Goal: Browse casually: Explore the website without a specific task or goal

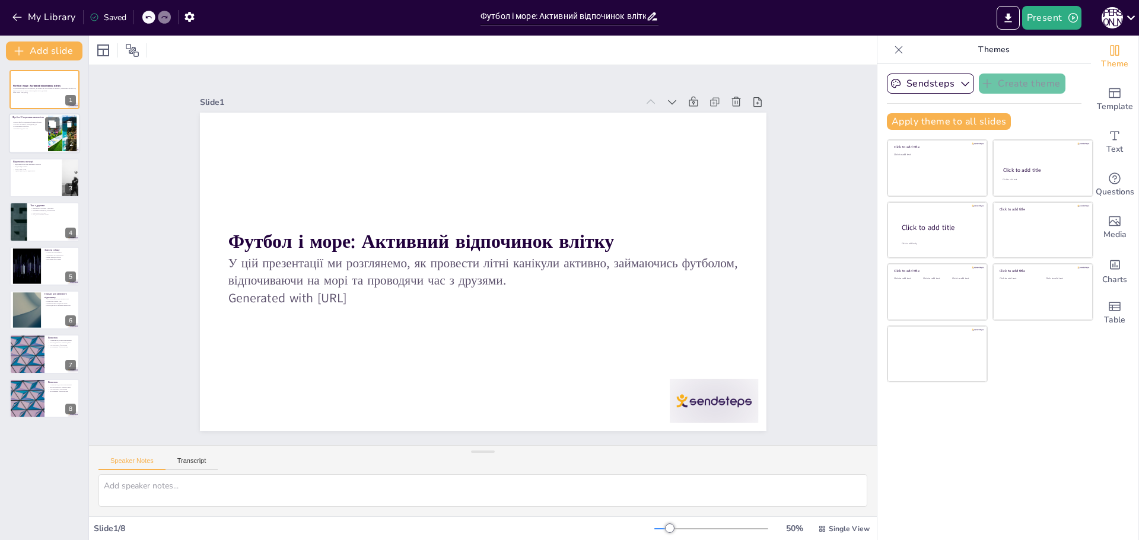
click at [46, 135] on div at bounding box center [44, 134] width 71 height 40
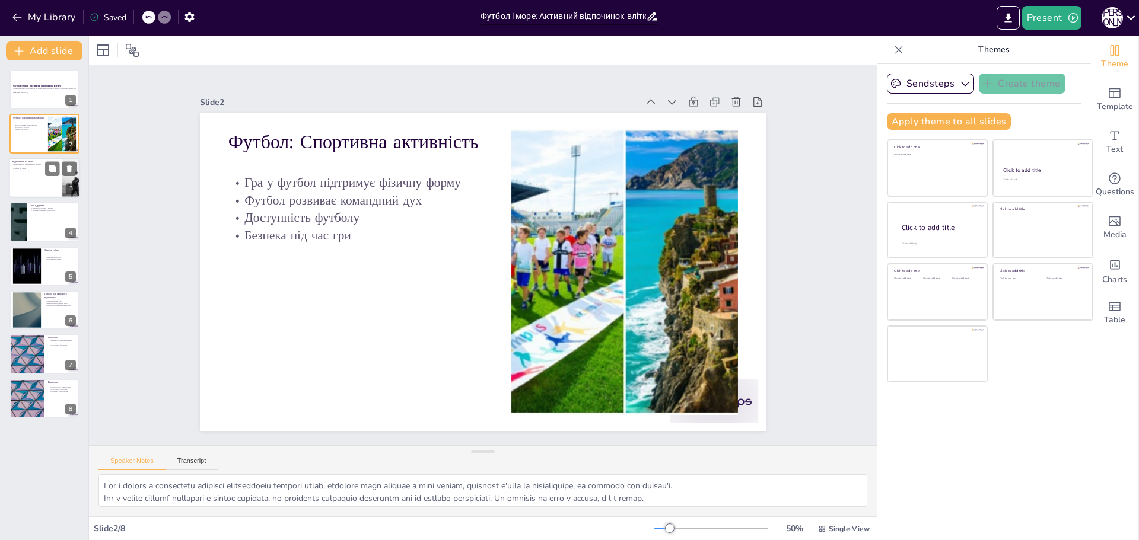
click at [36, 173] on div at bounding box center [44, 178] width 71 height 40
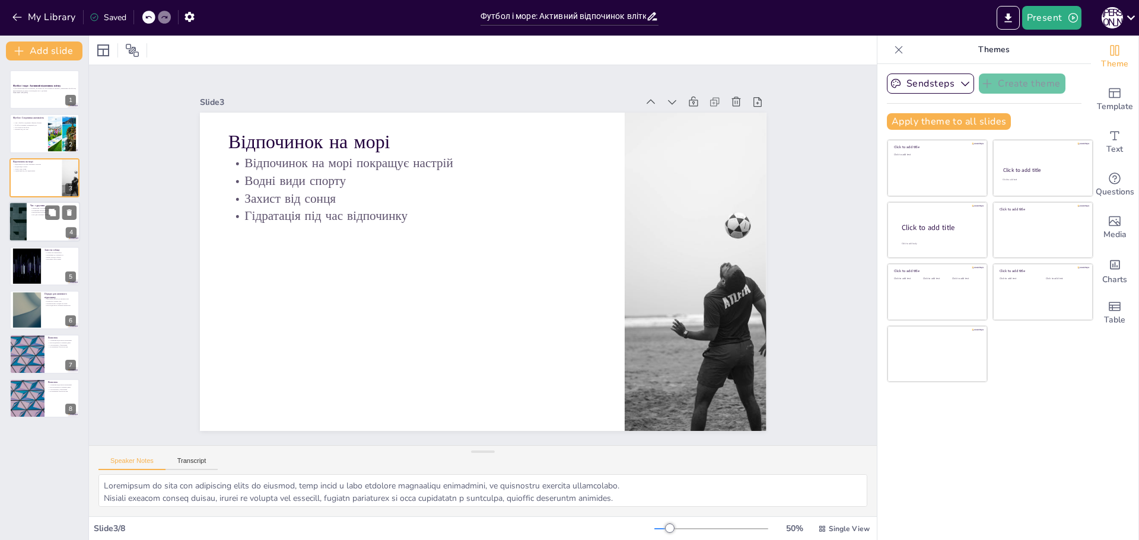
click at [36, 221] on div at bounding box center [44, 222] width 71 height 40
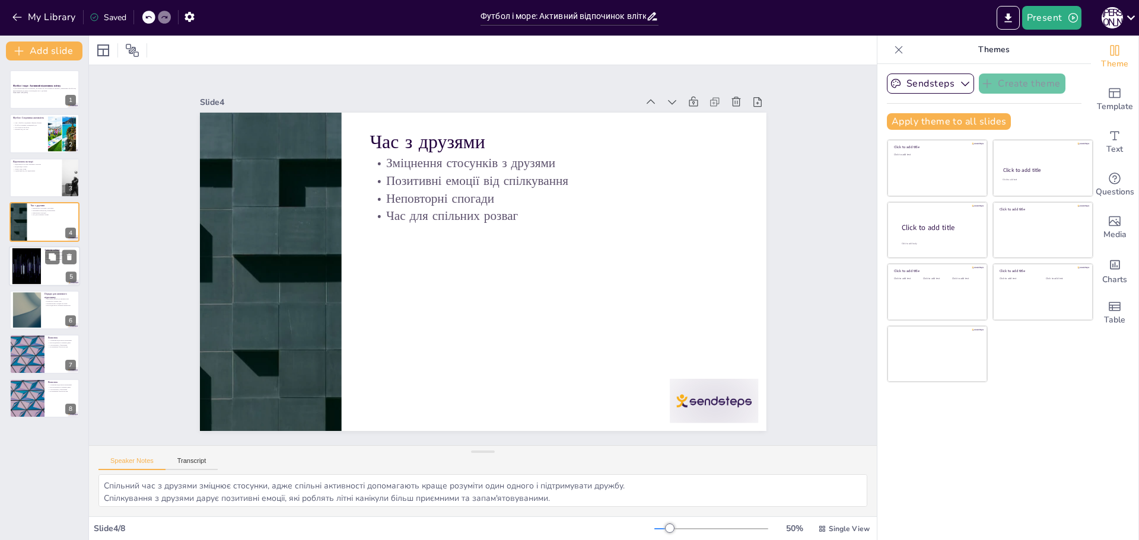
click at [27, 276] on div at bounding box center [27, 266] width 64 height 36
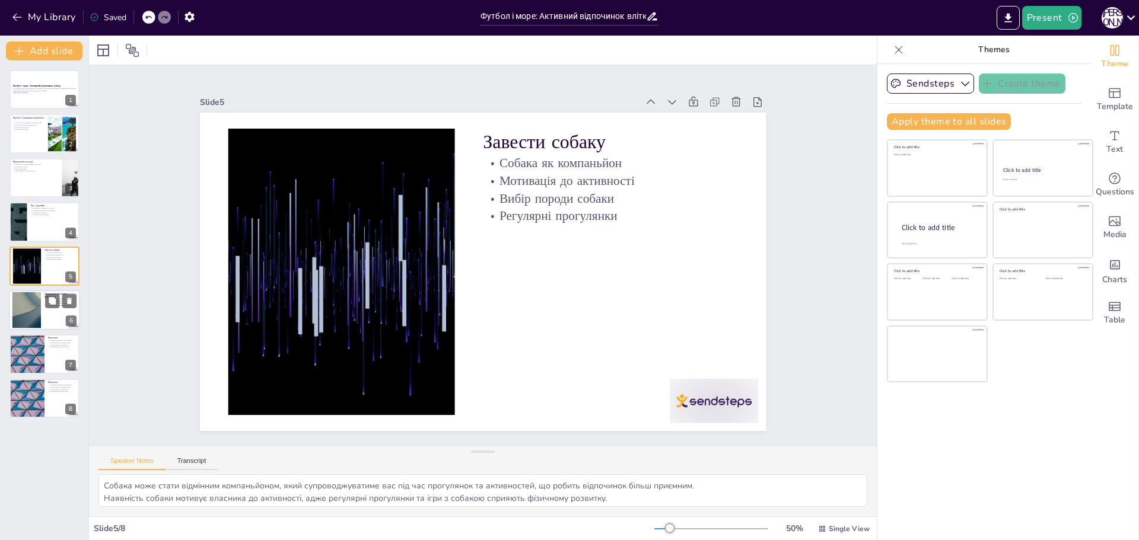
click at [10, 307] on div at bounding box center [44, 310] width 71 height 40
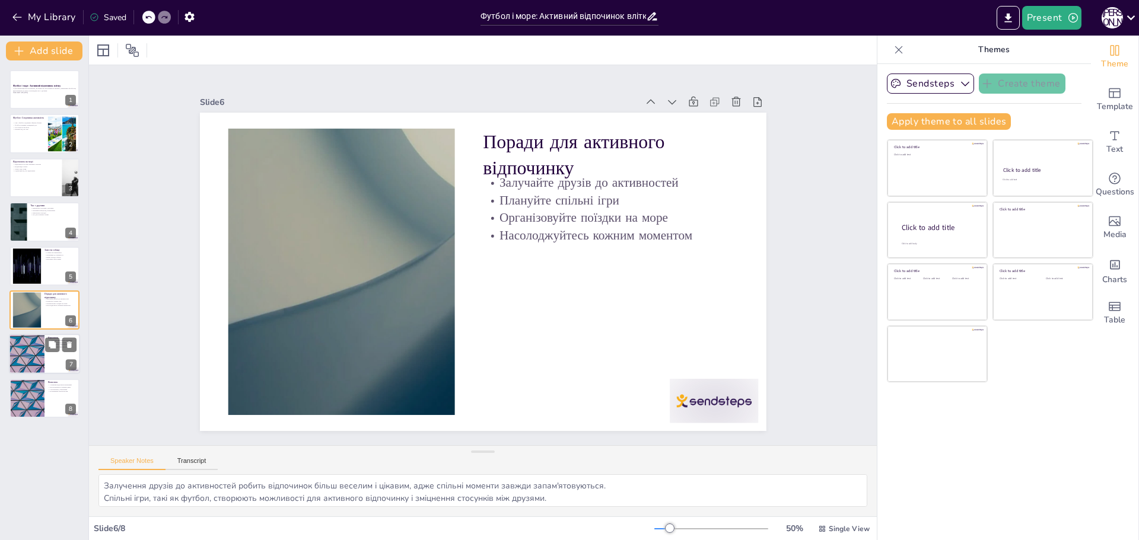
click at [26, 362] on div at bounding box center [26, 354] width 71 height 40
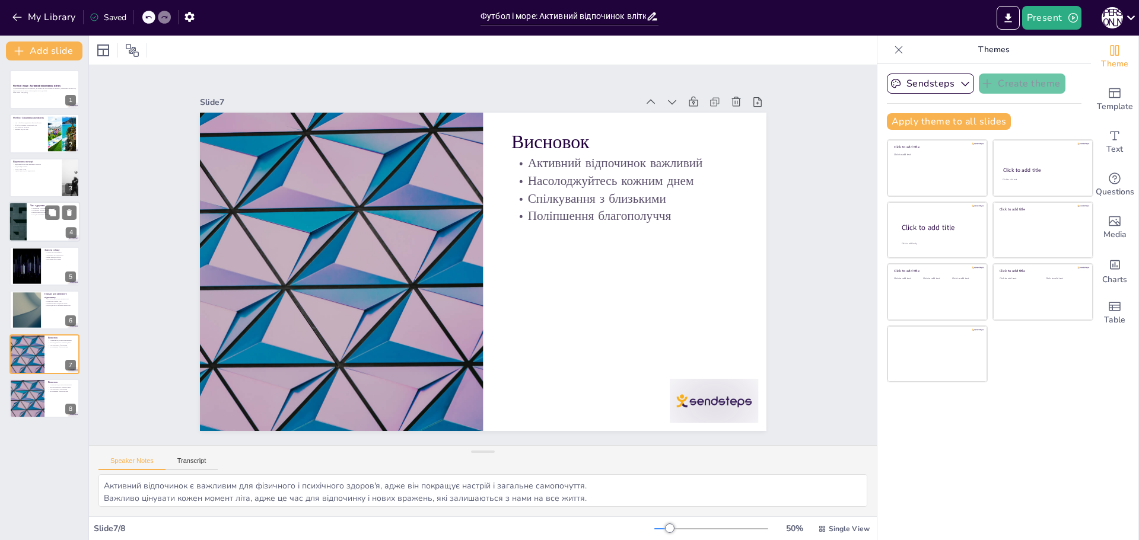
click at [17, 227] on div at bounding box center [17, 222] width 71 height 40
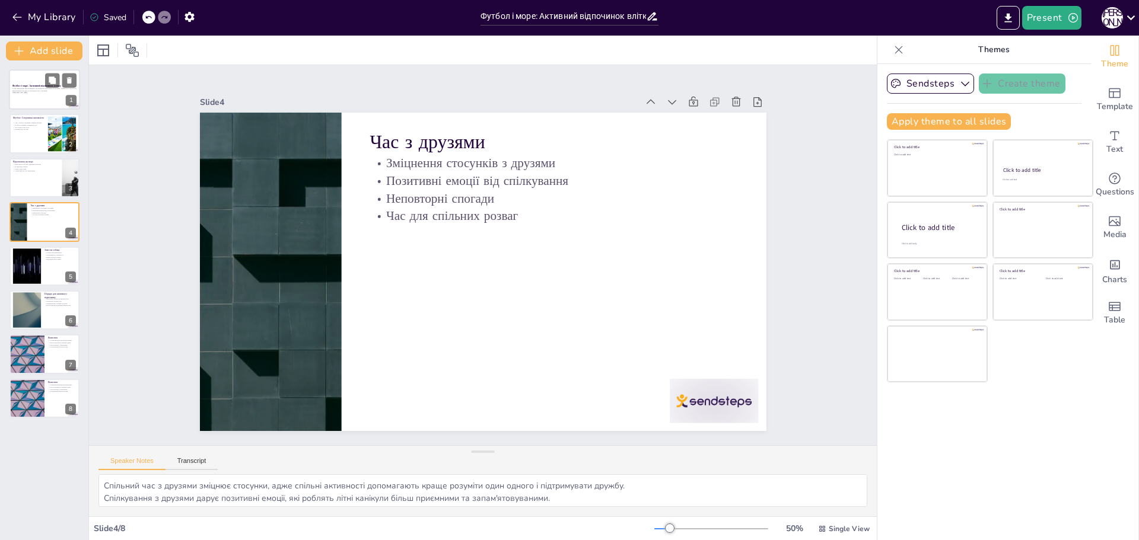
click at [20, 90] on p "У цій презентації ми розглянемо, як провести літні канікули активно, займаючись…" at bounding box center [44, 89] width 64 height 4
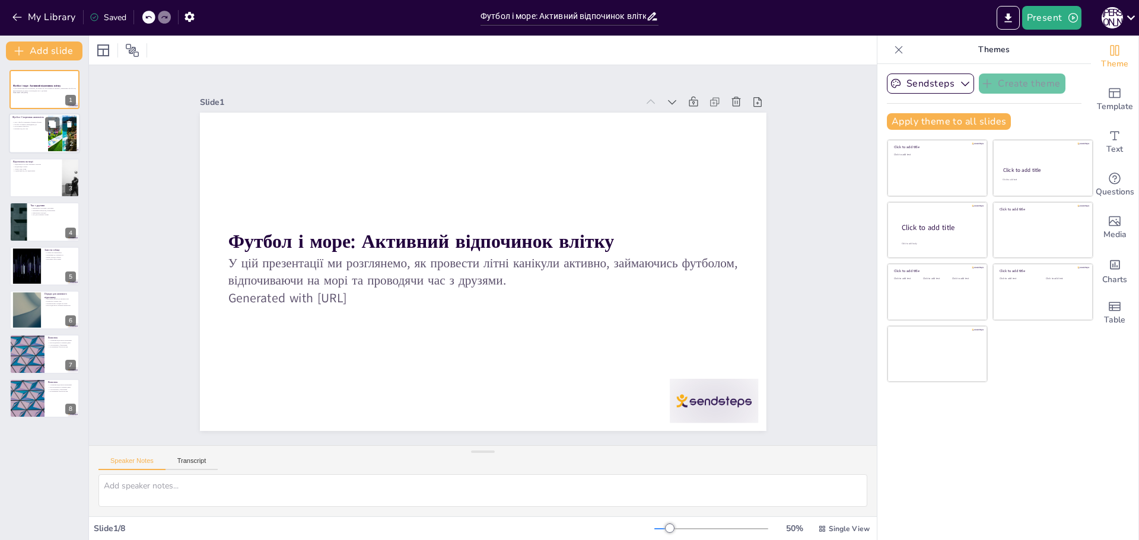
click at [25, 122] on p "Гра у футбол підтримує фізичну форму" at bounding box center [28, 123] width 32 height 2
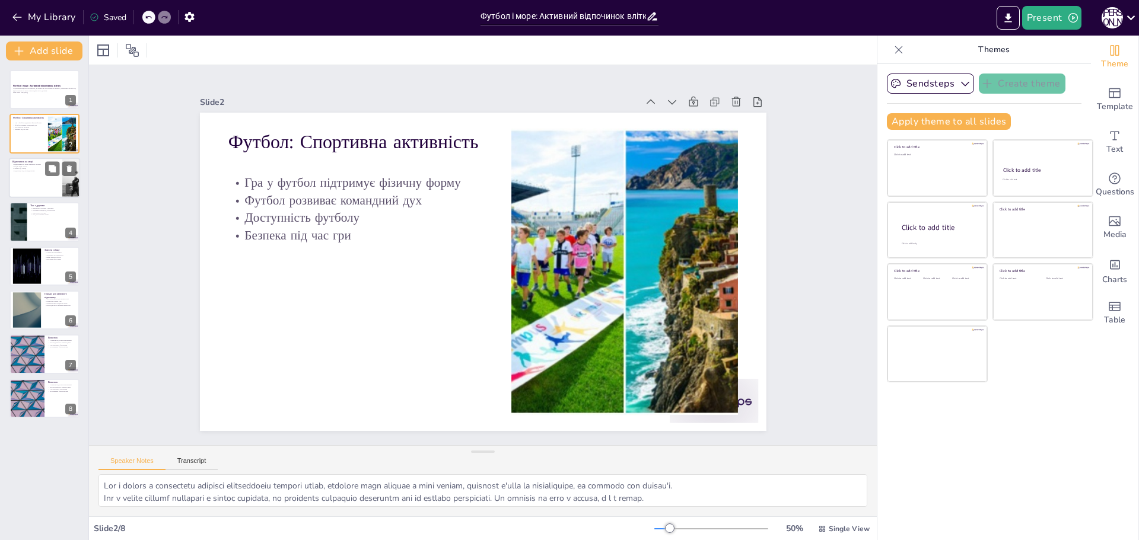
click at [36, 180] on div at bounding box center [44, 178] width 71 height 40
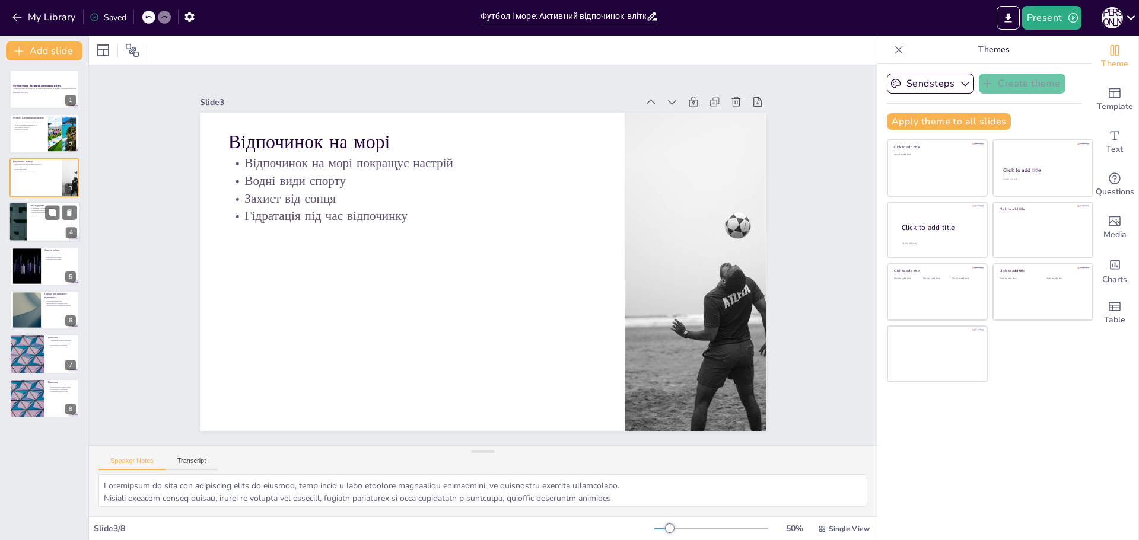
click at [30, 222] on div at bounding box center [44, 222] width 71 height 40
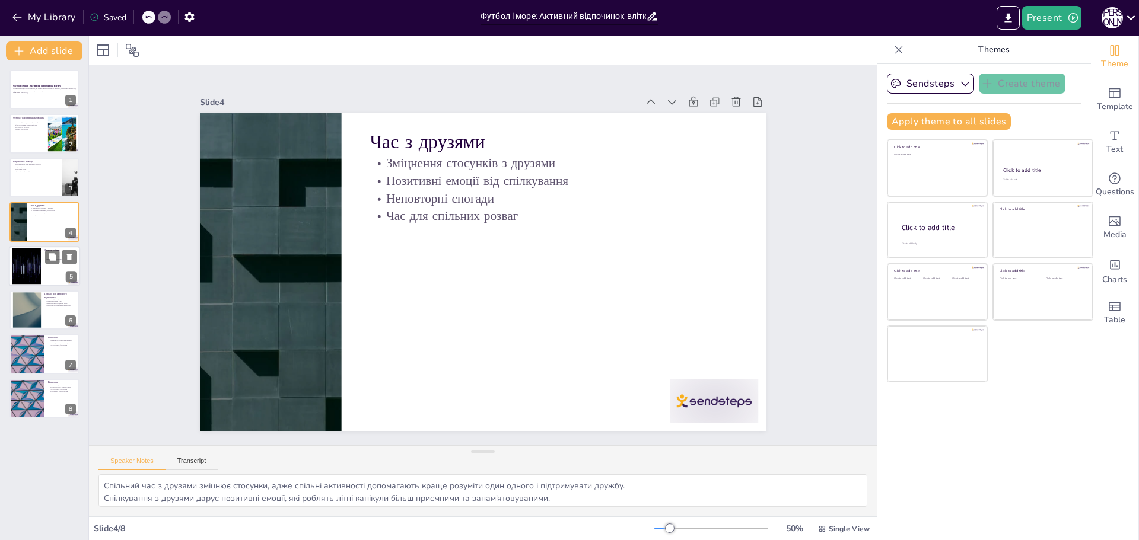
click at [14, 255] on div at bounding box center [27, 266] width 64 height 36
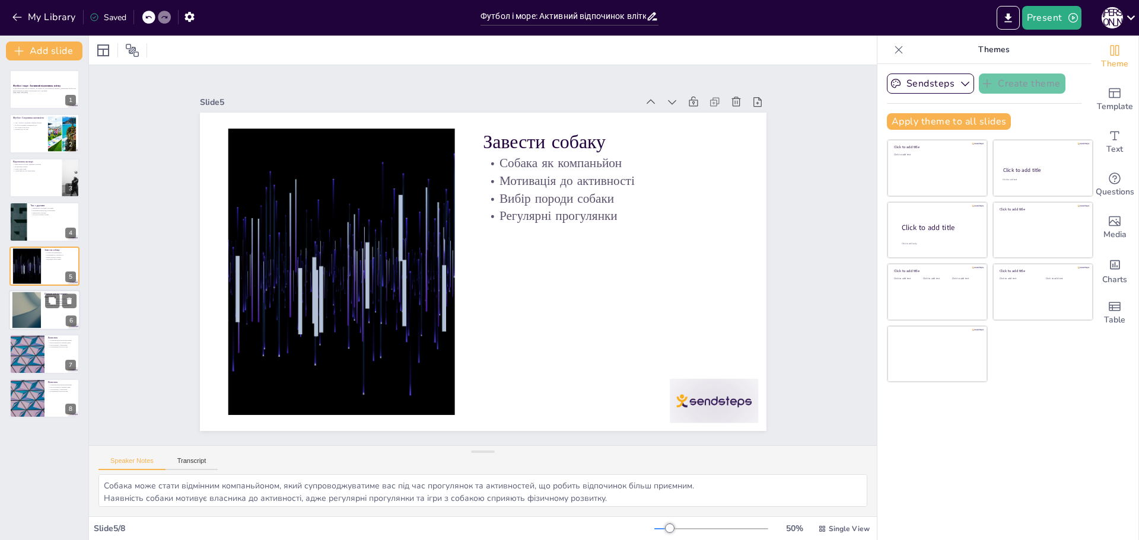
click at [26, 311] on div at bounding box center [27, 310] width 64 height 36
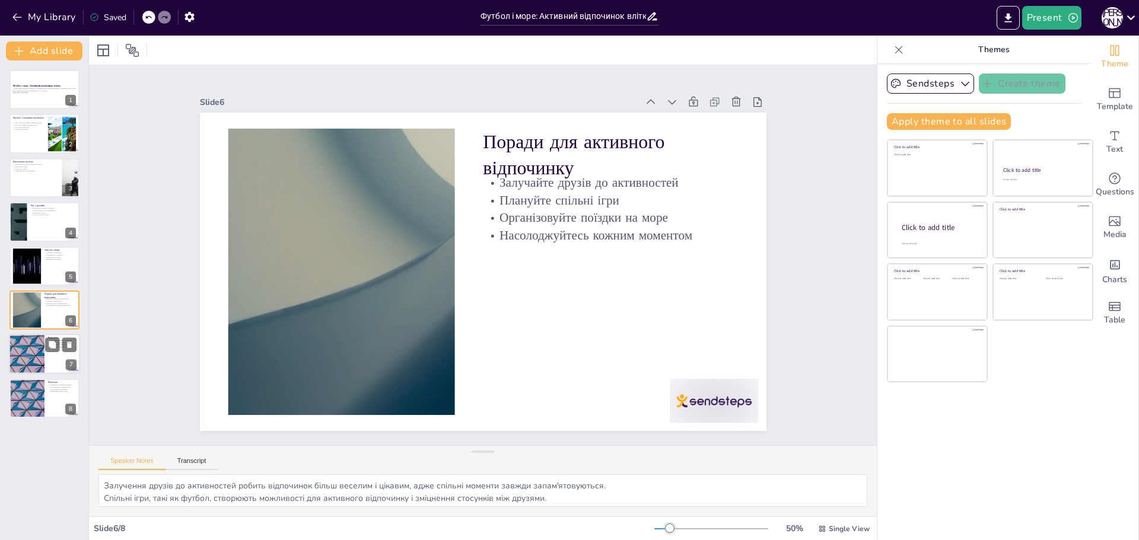
click at [24, 366] on div at bounding box center [26, 354] width 71 height 40
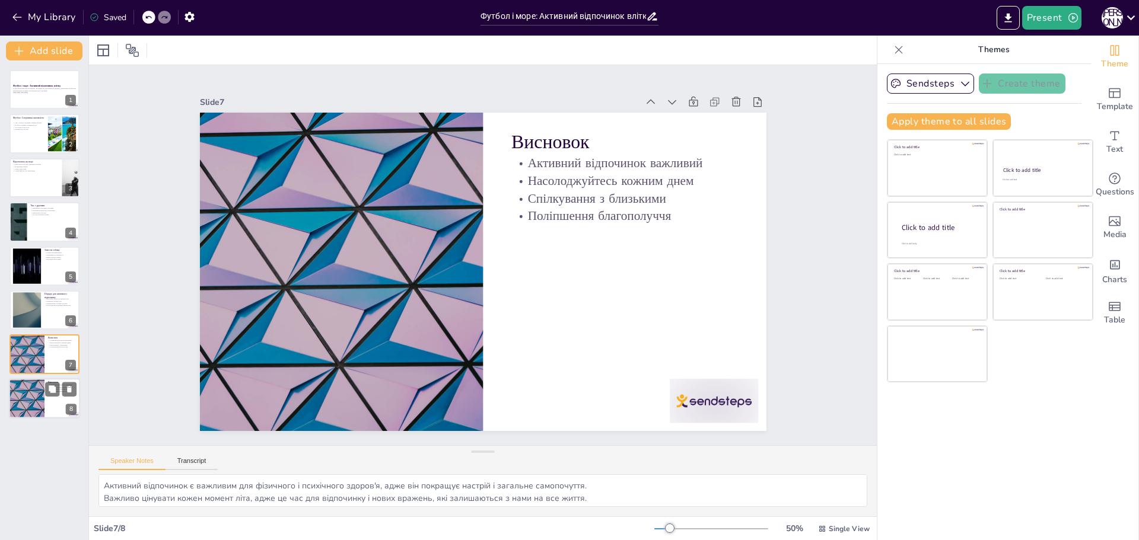
click at [15, 402] on div at bounding box center [26, 398] width 71 height 40
